Goal: Task Accomplishment & Management: Use online tool/utility

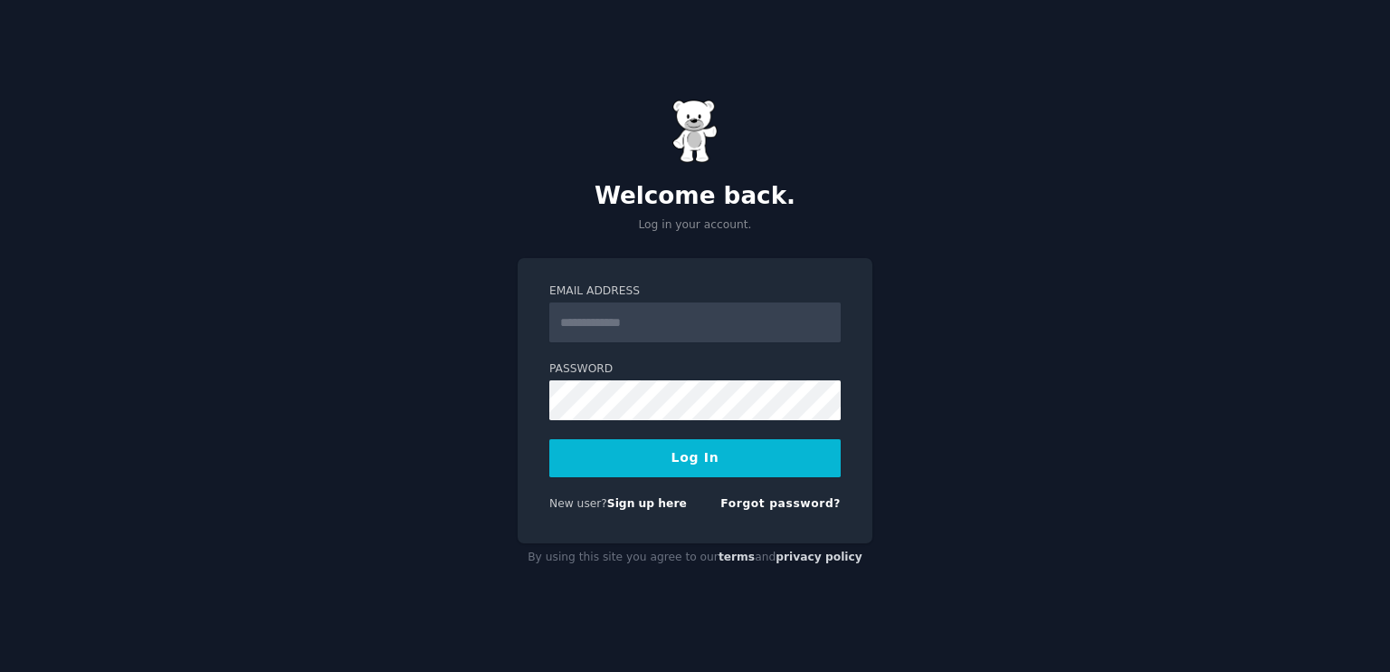
click at [617, 323] on input "Email Address" at bounding box center [694, 322] width 291 height 40
type input "**********"
click at [605, 470] on button "Log In" at bounding box center [694, 458] width 291 height 38
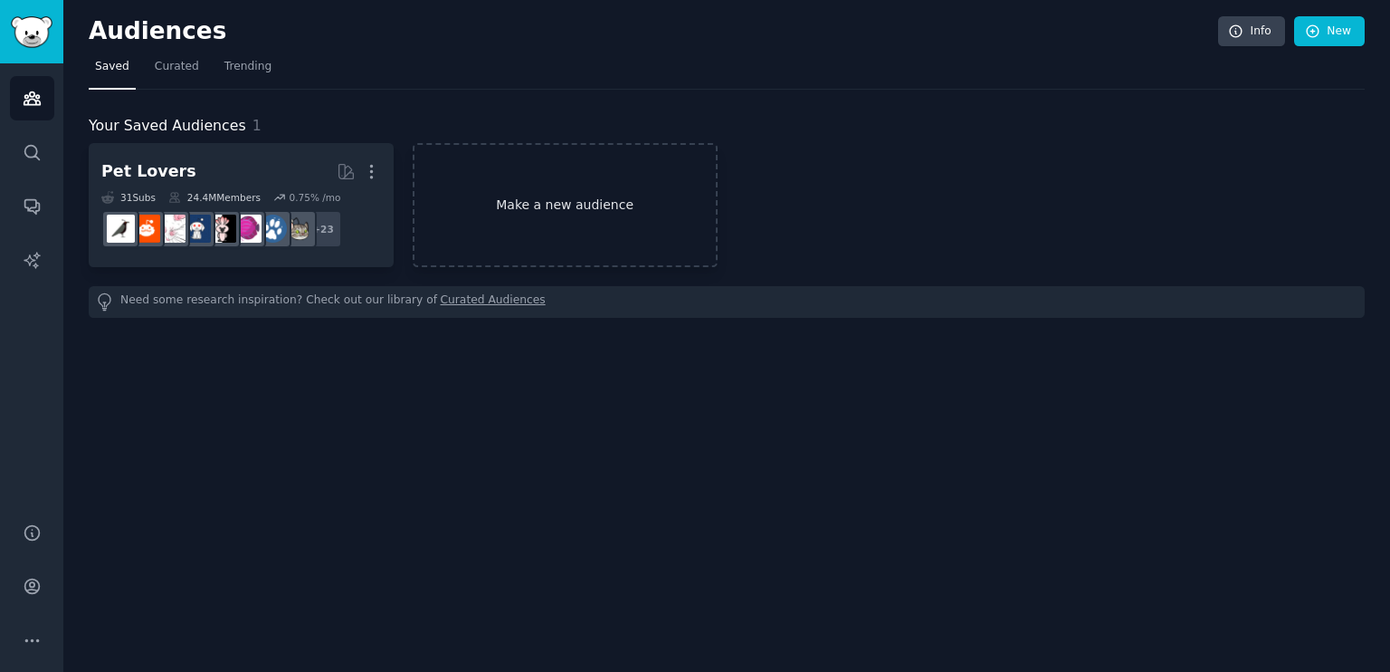
click at [498, 183] on link "Make a new audience" at bounding box center [565, 205] width 305 height 124
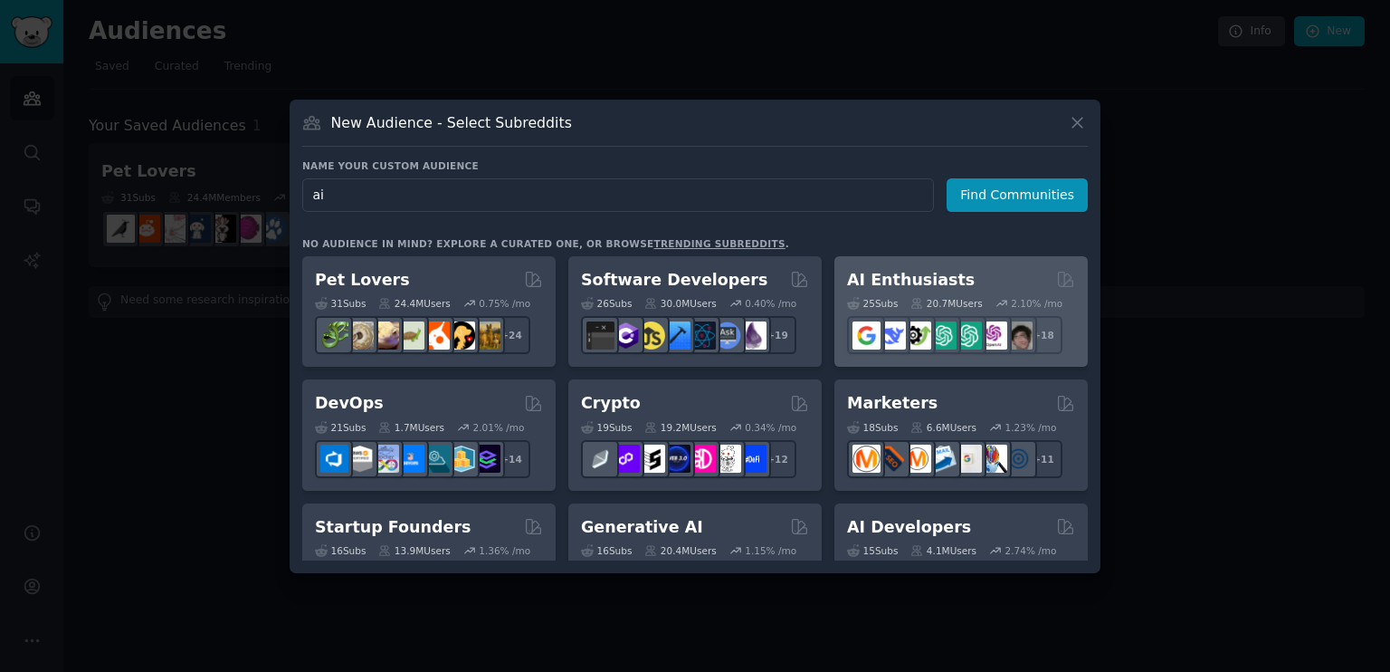
type input "ai"
click at [936, 278] on h2 "AI Enthusiasts" at bounding box center [911, 280] width 128 height 23
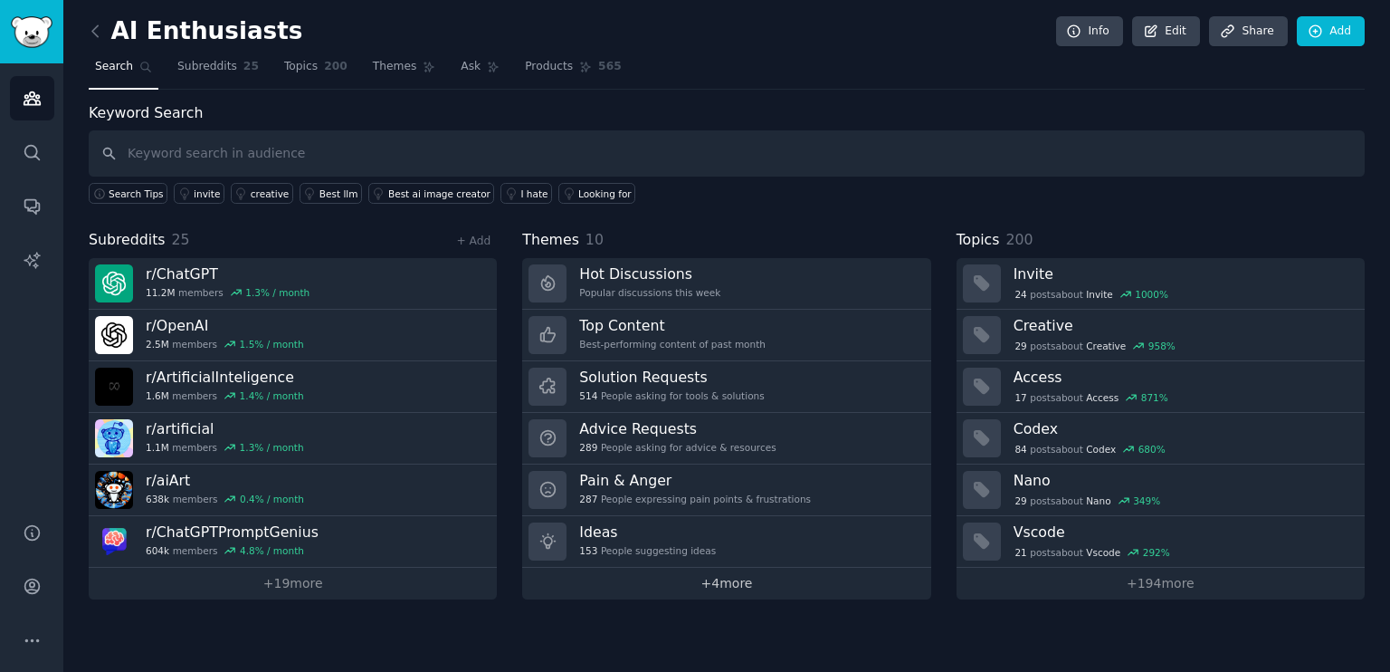
click at [721, 587] on link "+ 4 more" at bounding box center [726, 584] width 408 height 32
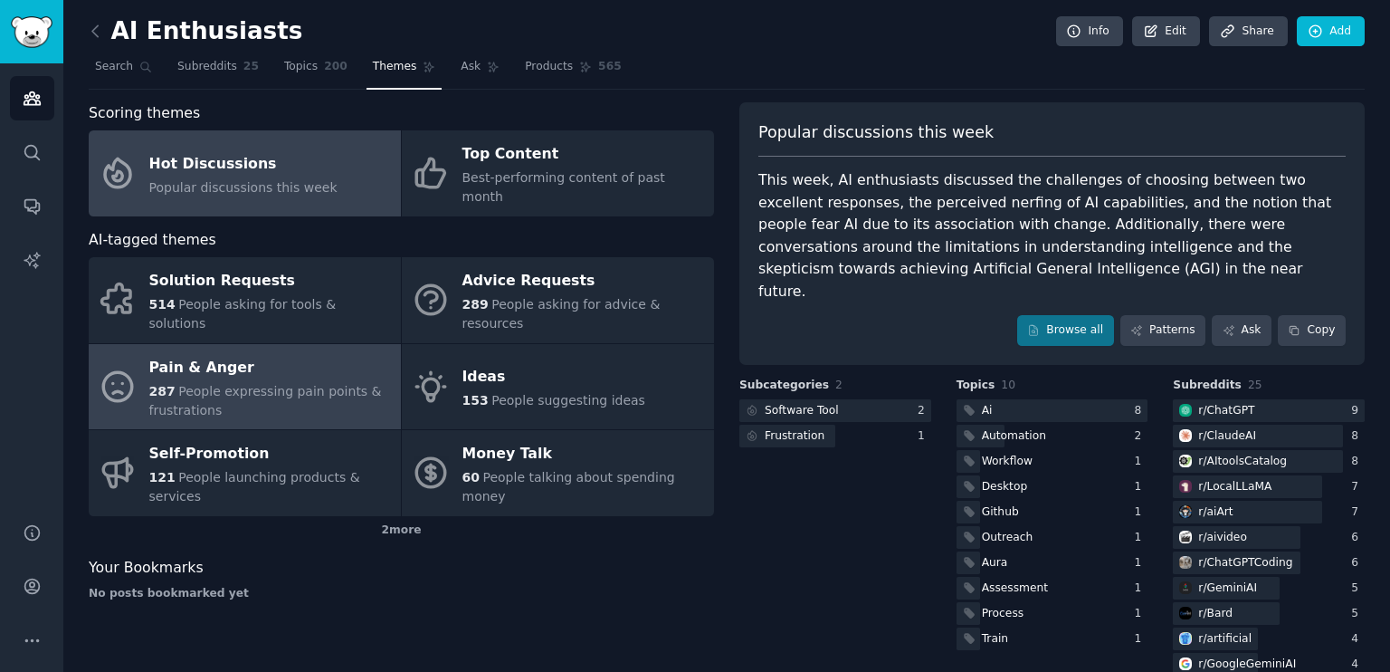
click at [190, 353] on div "Pain & Anger" at bounding box center [270, 367] width 243 height 29
